Goal: Navigation & Orientation: Understand site structure

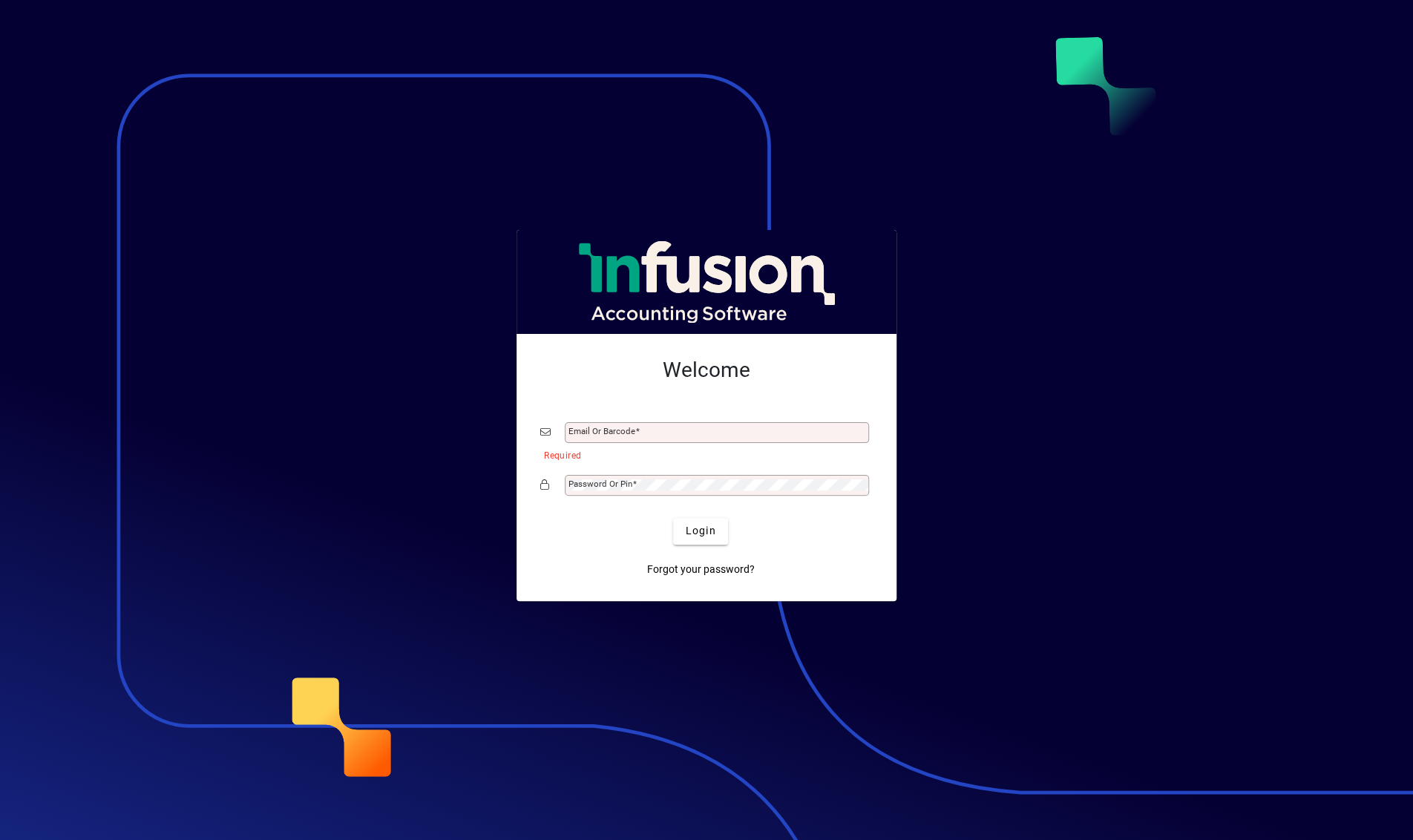
click at [704, 419] on div "Email or Barcode" at bounding box center [706, 432] width 332 height 28
click at [707, 429] on input "Email or Barcode" at bounding box center [718, 433] width 300 height 12
click at [673, 518] on button "Login" at bounding box center [699, 531] width 54 height 26
type input "**********"
click at [708, 536] on button "Login" at bounding box center [699, 531] width 54 height 26
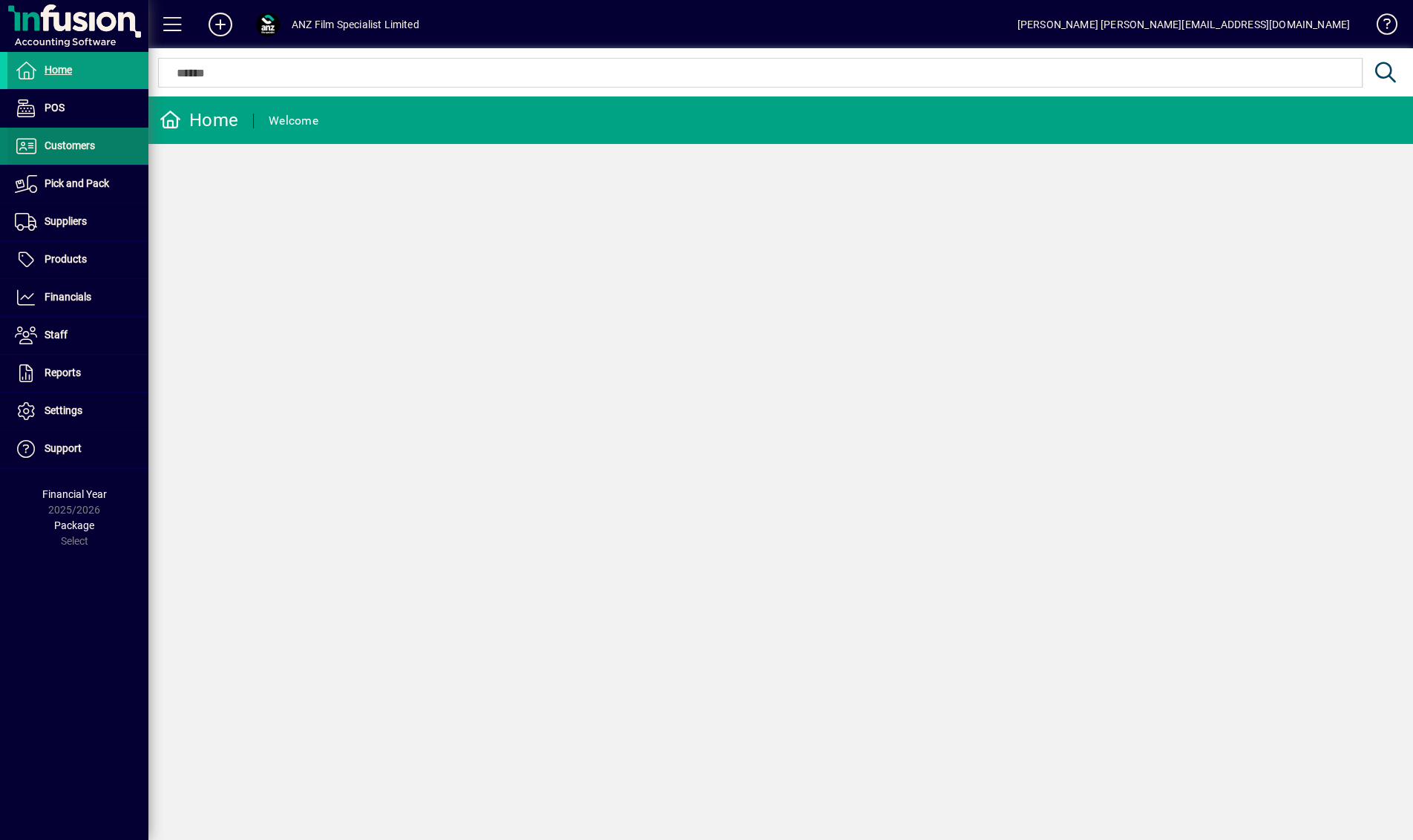
click at [79, 137] on span "Customers" at bounding box center [51, 146] width 88 height 18
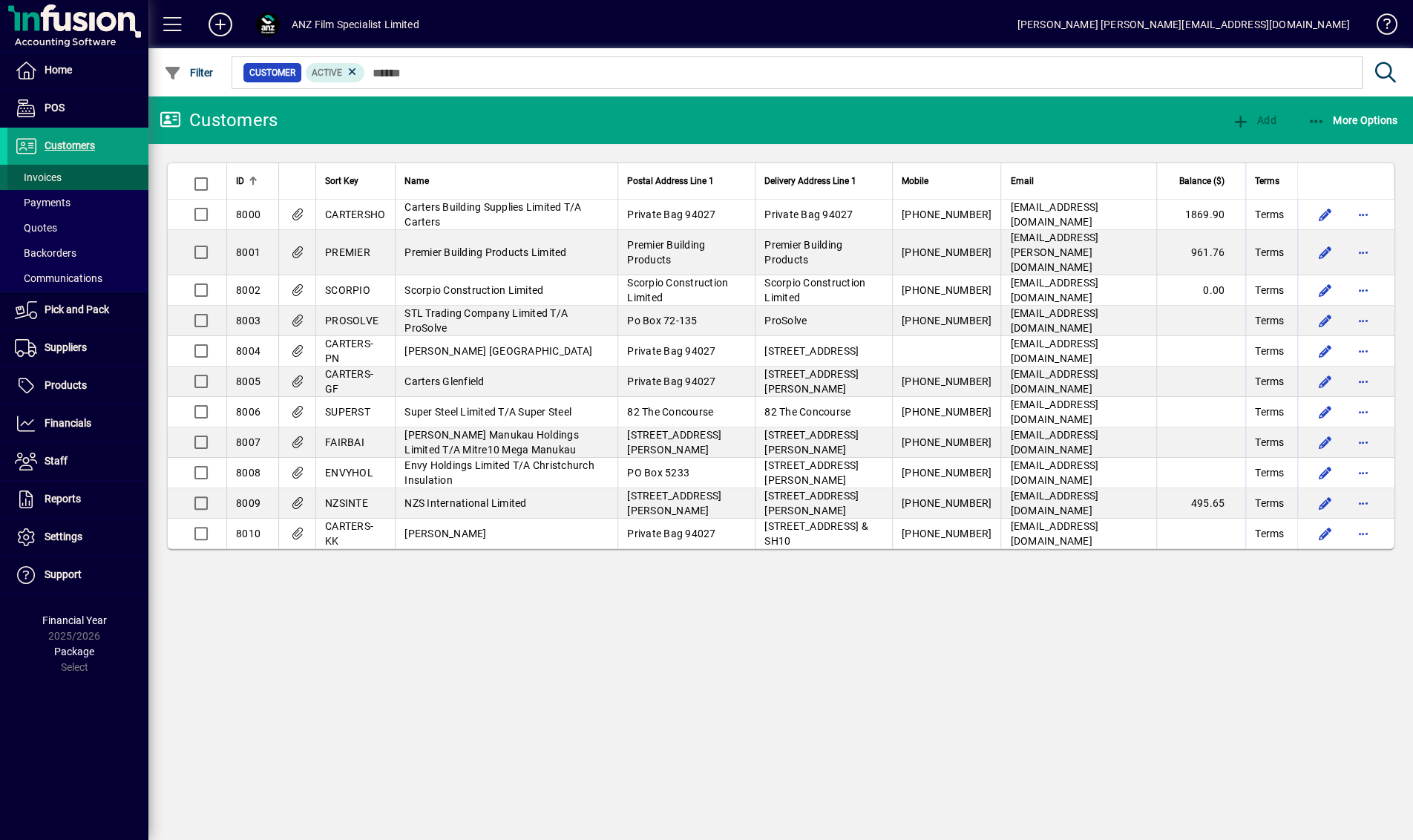
click at [73, 176] on span at bounding box center [78, 178] width 141 height 36
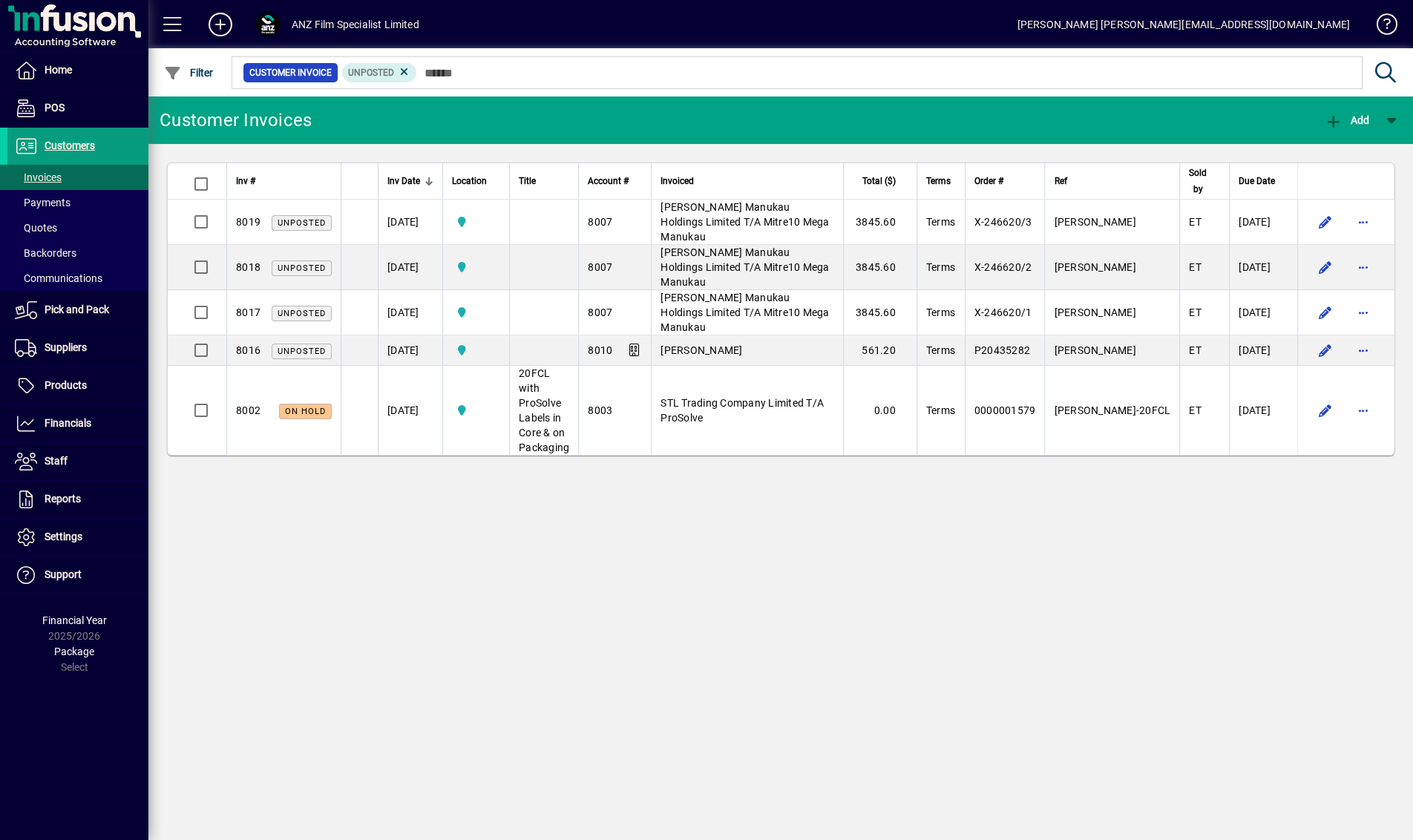
click at [903, 586] on div "Customer Invoices Add Inv # Inv Date Location Title Account # Invoiced Total ($…" at bounding box center [780, 468] width 1264 height 744
click at [60, 387] on span "Products" at bounding box center [66, 385] width 43 height 12
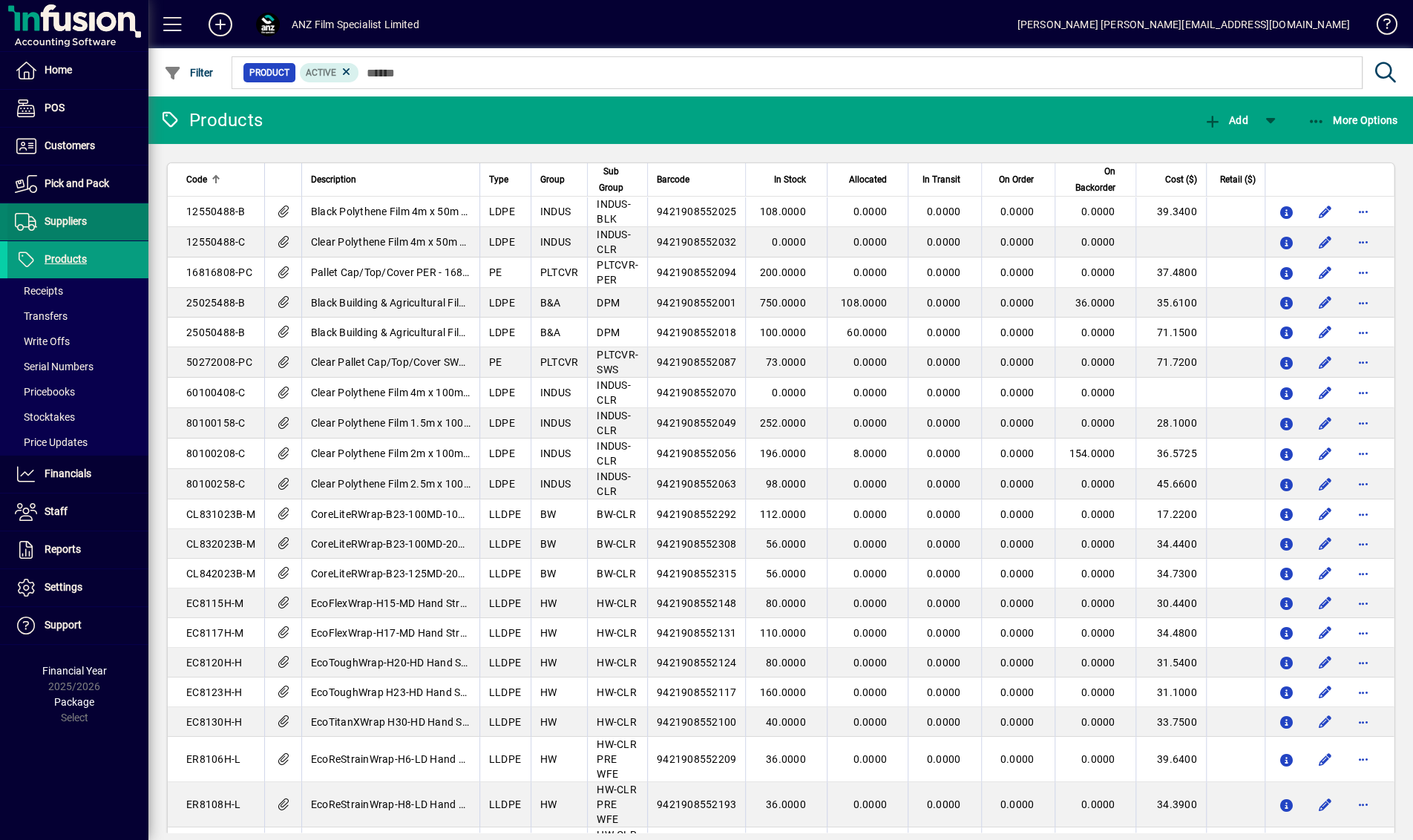
click at [81, 230] on span "Suppliers" at bounding box center [47, 221] width 79 height 18
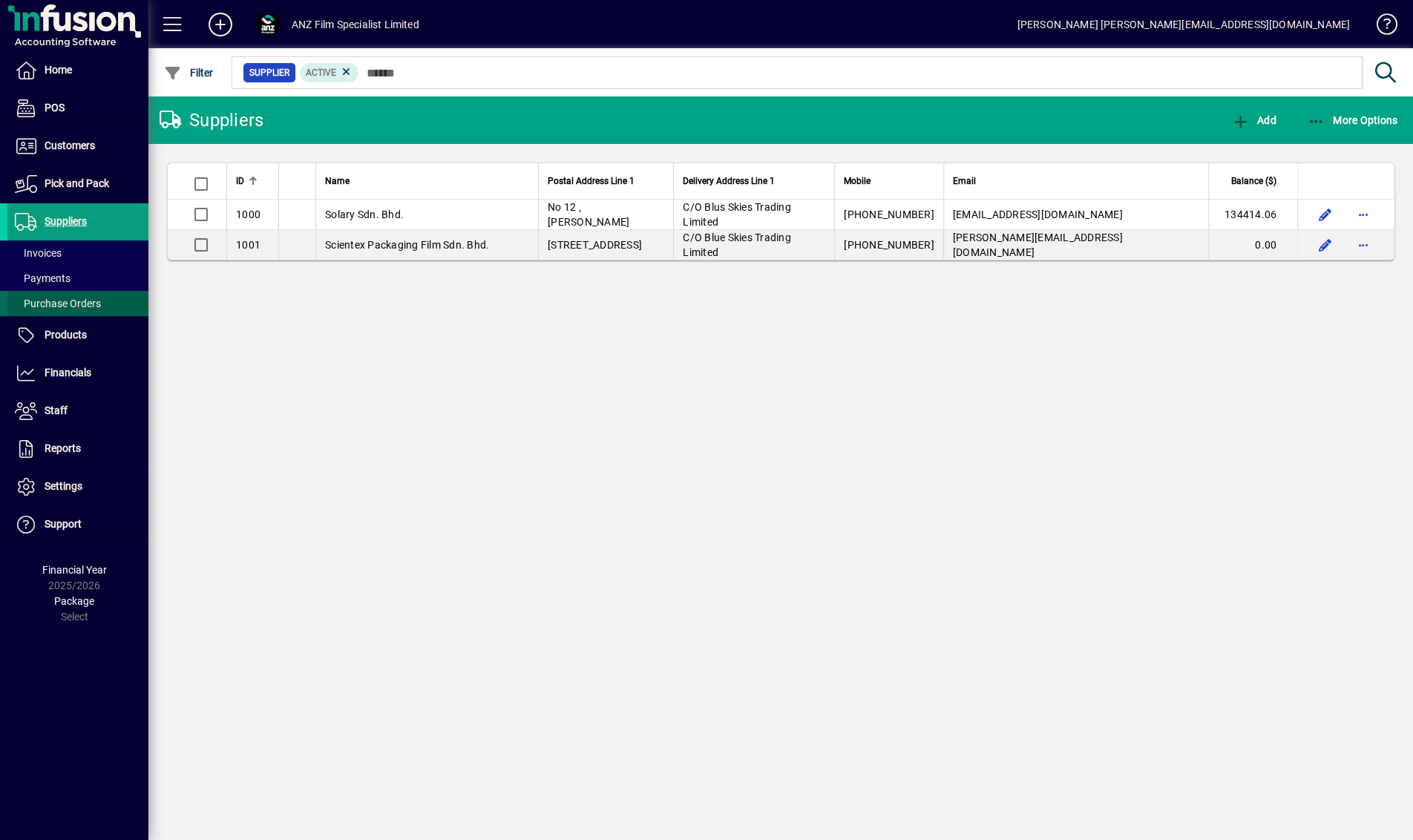
click at [70, 308] on span "Purchase Orders" at bounding box center [57, 303] width 86 height 12
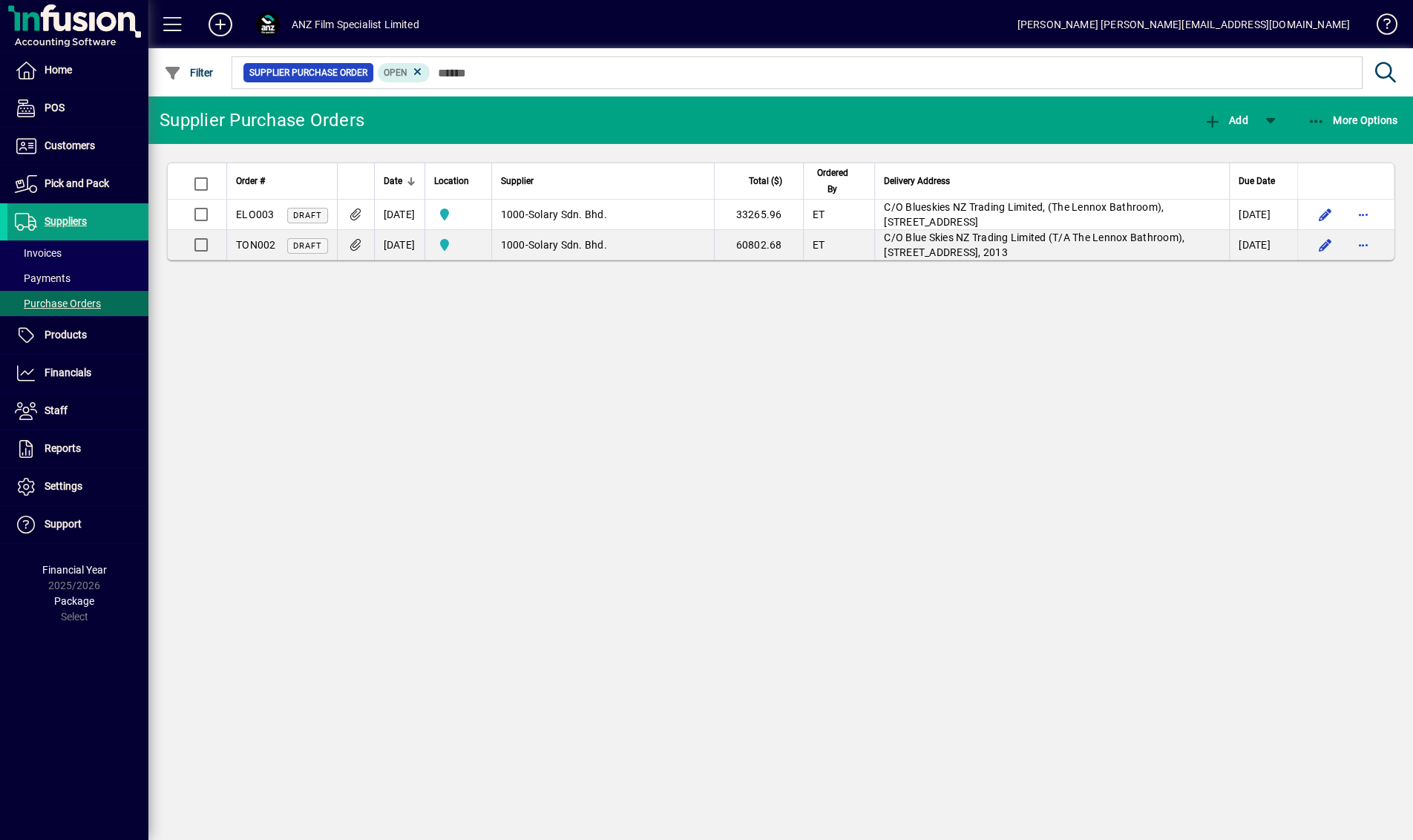
click at [789, 495] on div "Supplier Purchase Orders Add More Options Order # Date Location Supplier Total …" at bounding box center [780, 468] width 1264 height 744
click at [1071, 461] on div "Supplier Purchase Orders Add More Options Order # Date Location Supplier Total …" at bounding box center [780, 468] width 1264 height 744
